Goal: Task Accomplishment & Management: Manage account settings

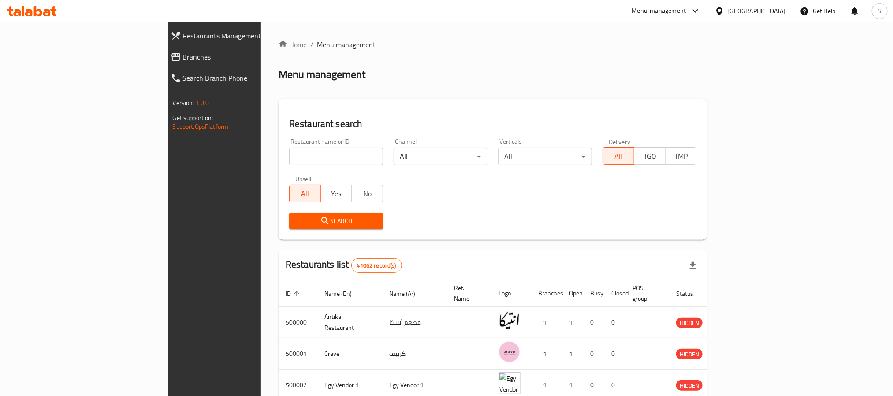
click at [305, 158] on input "search" at bounding box center [336, 157] width 94 height 18
type input "ذا برجر جاي"
click button "Search" at bounding box center [336, 221] width 94 height 16
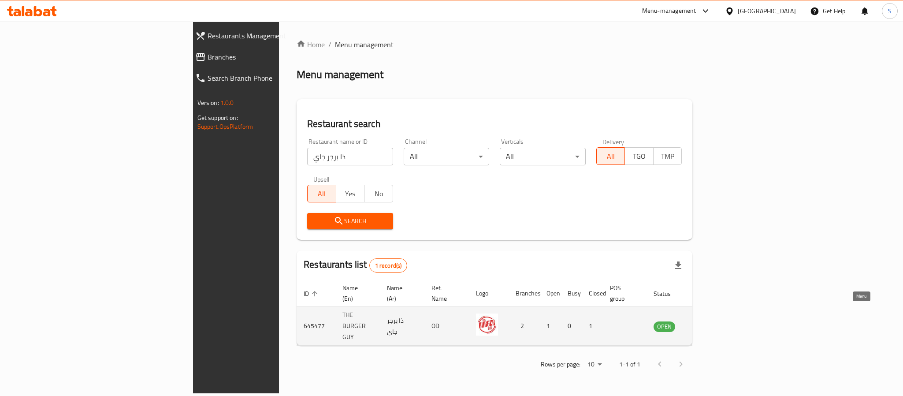
click at [710, 323] on icon "enhanced table" at bounding box center [705, 326] width 10 height 7
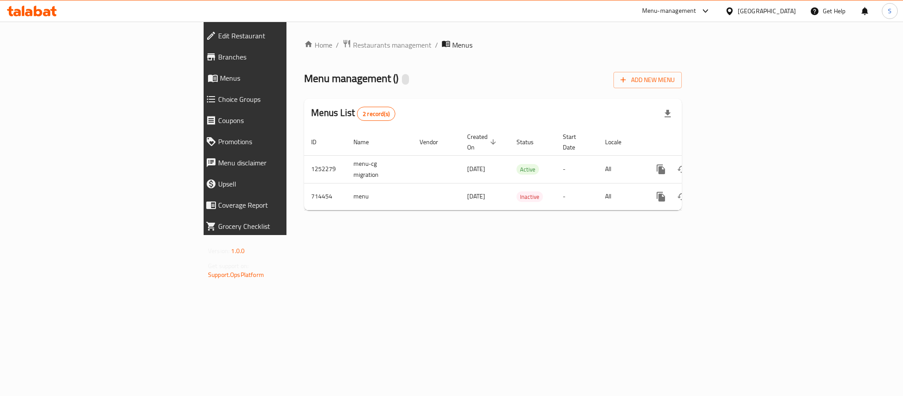
click at [218, 40] on span "Edit Restaurant" at bounding box center [282, 35] width 129 height 11
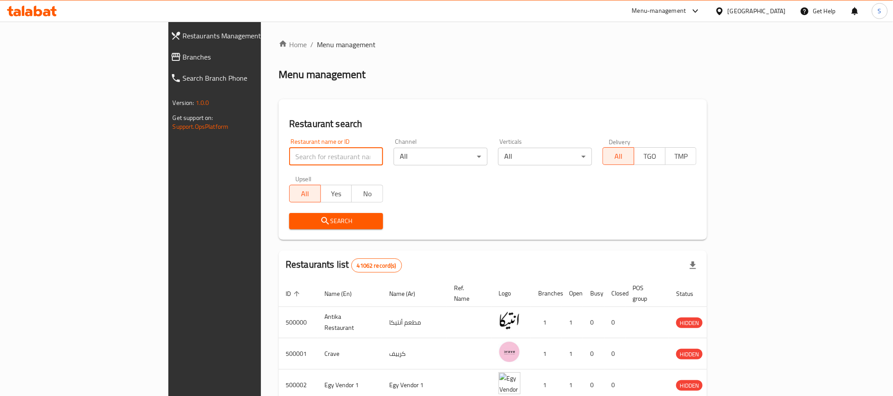
click at [289, 160] on input "search" at bounding box center [336, 157] width 94 height 18
type input "f"
click button "Search" at bounding box center [336, 221] width 94 height 16
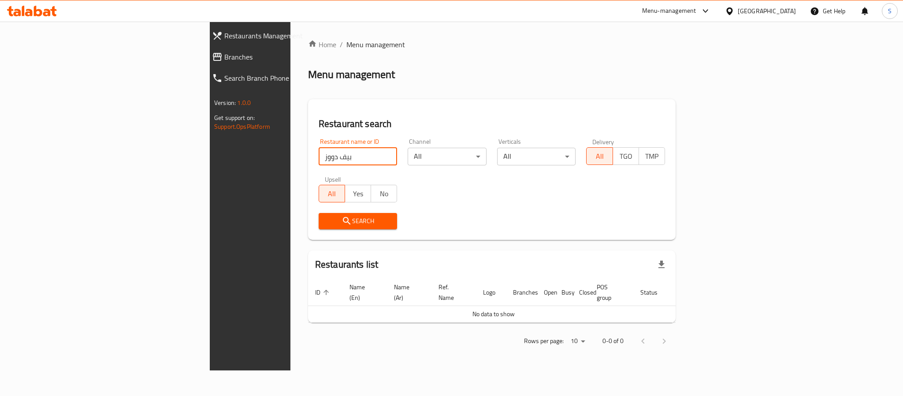
type input "بيف دووز"
click button "Search" at bounding box center [358, 221] width 79 height 16
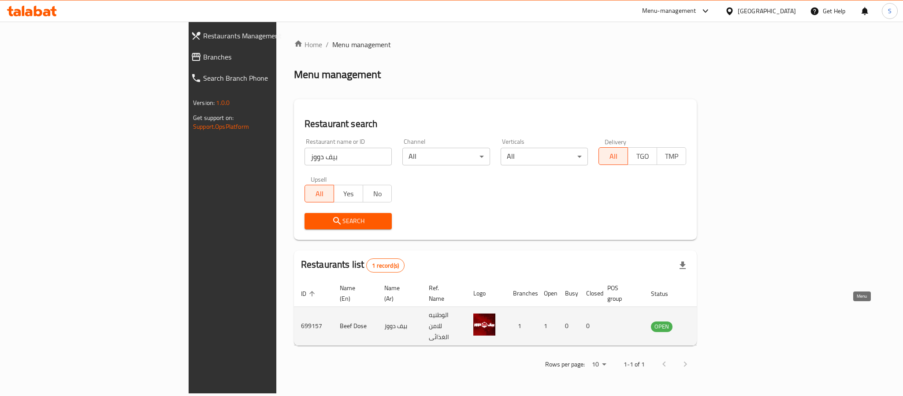
click at [708, 321] on icon "enhanced table" at bounding box center [702, 326] width 11 height 11
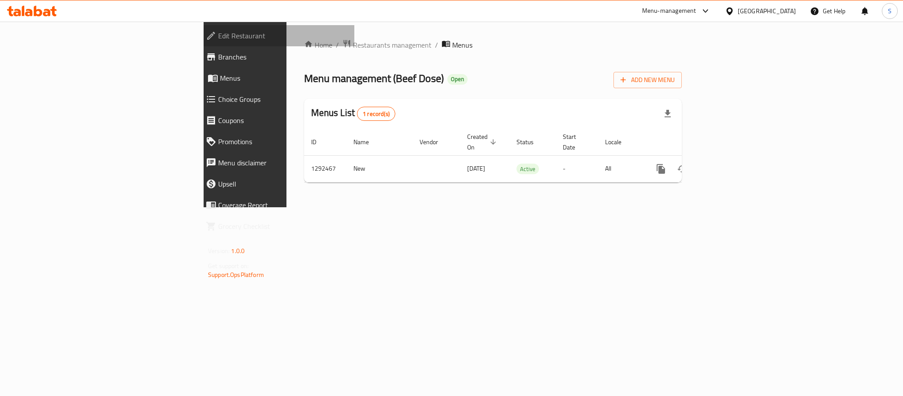
click at [218, 35] on span "Edit Restaurant" at bounding box center [282, 35] width 129 height 11
